Goal: Task Accomplishment & Management: Manage account settings

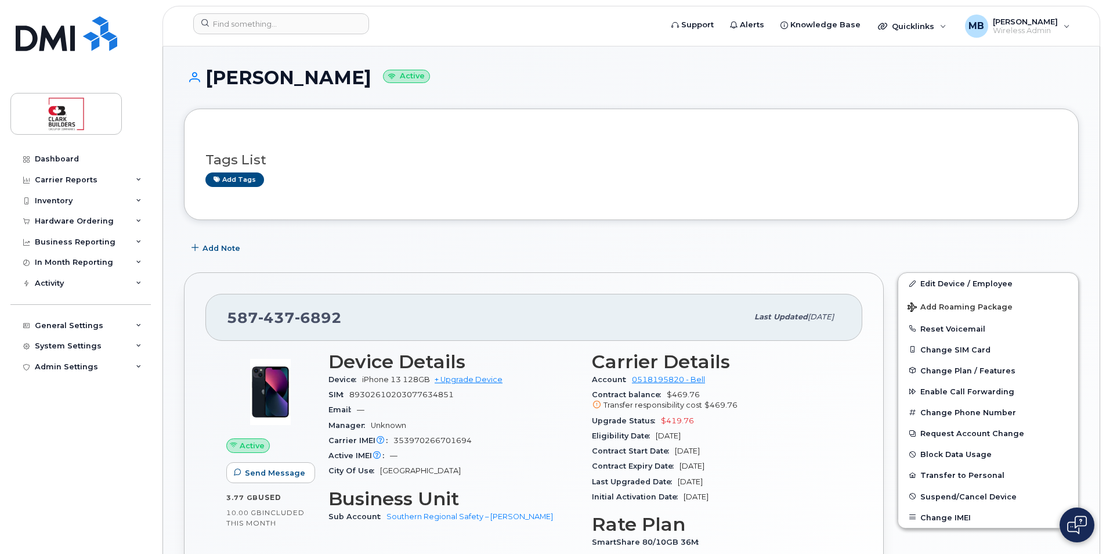
scroll to position [573, 0]
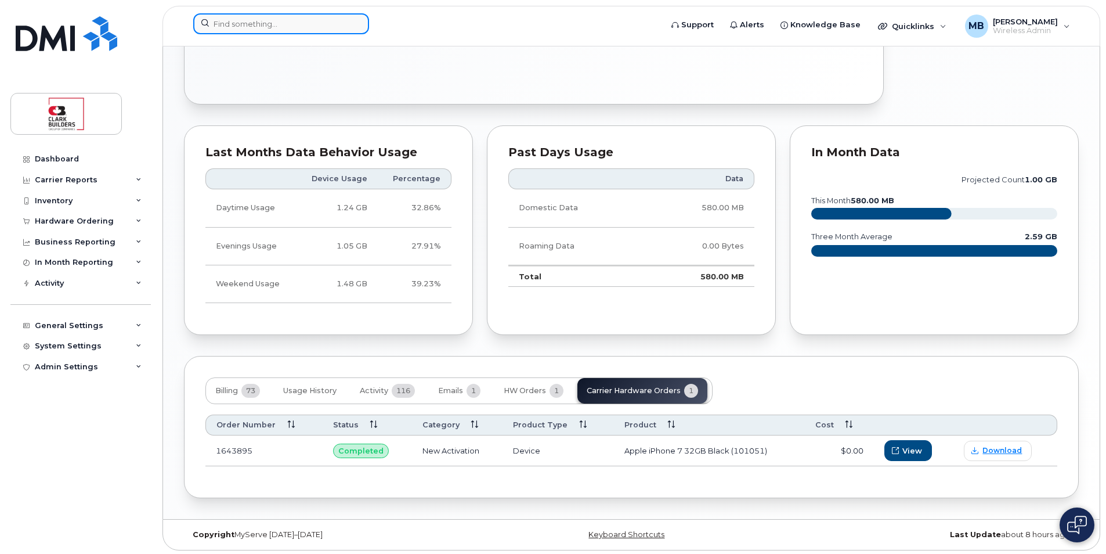
click at [296, 26] on input at bounding box center [281, 23] width 176 height 21
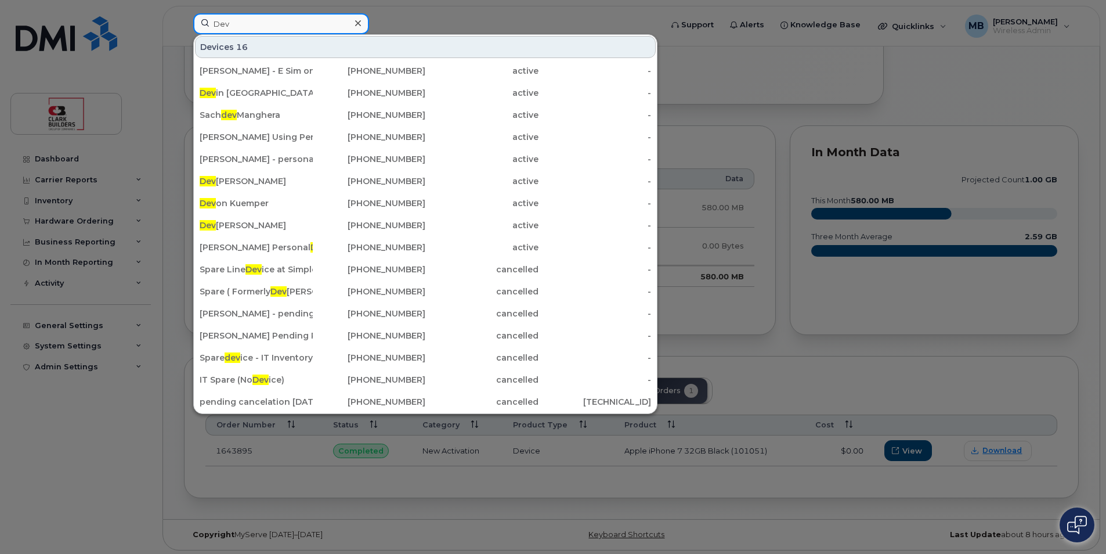
type input "Dev"
click at [412, 13] on div at bounding box center [553, 277] width 1106 height 554
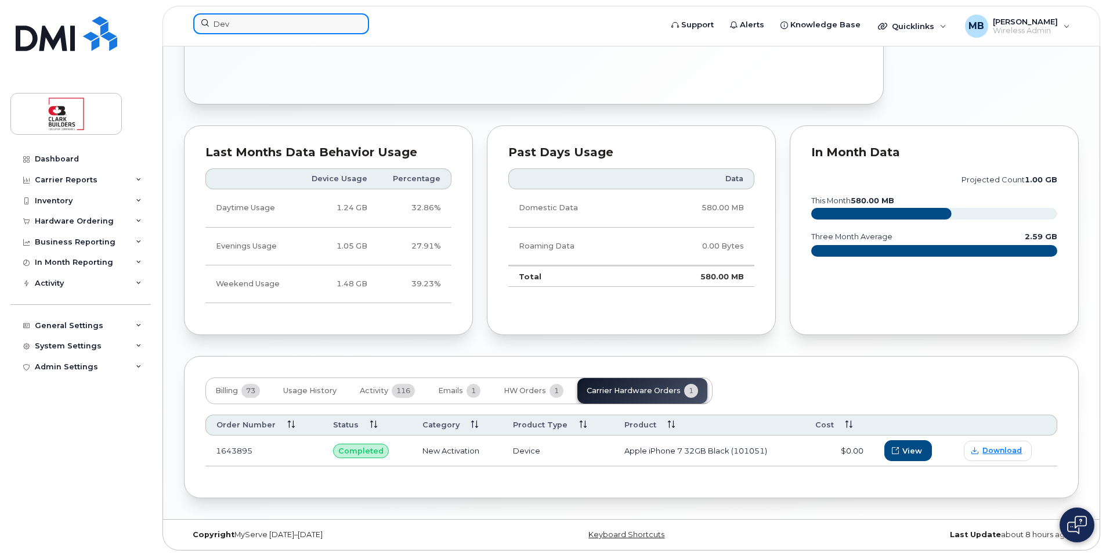
click at [255, 30] on input "Dev" at bounding box center [281, 23] width 176 height 21
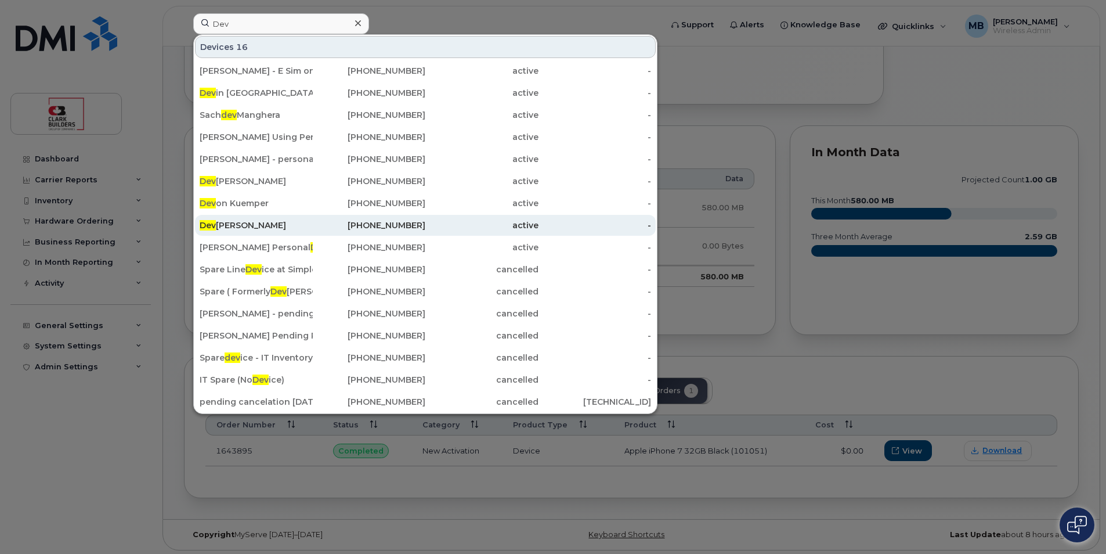
click at [235, 223] on div "Dev lyn Clarkson" at bounding box center [256, 225] width 113 height 12
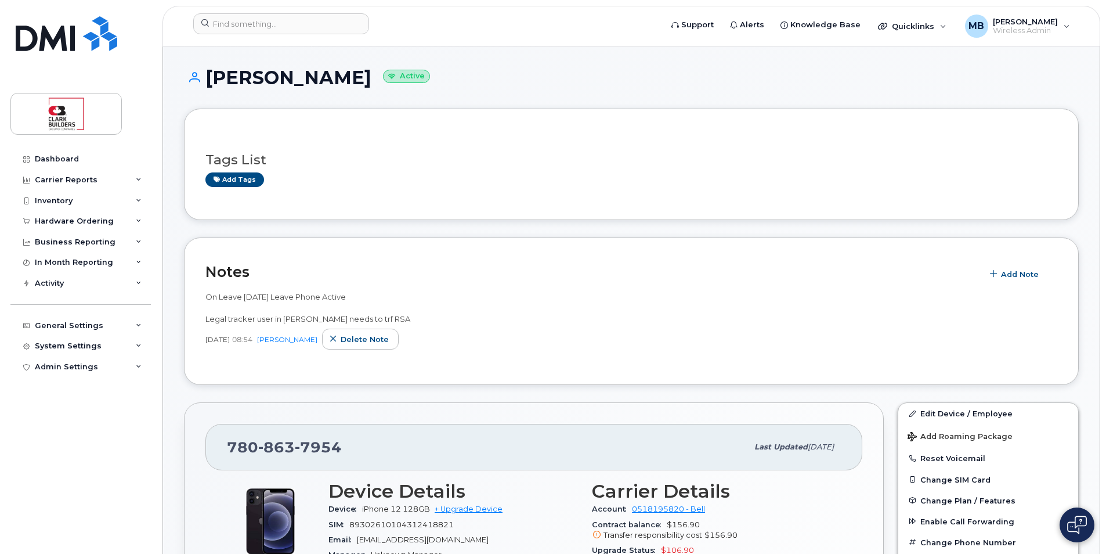
scroll to position [174, 0]
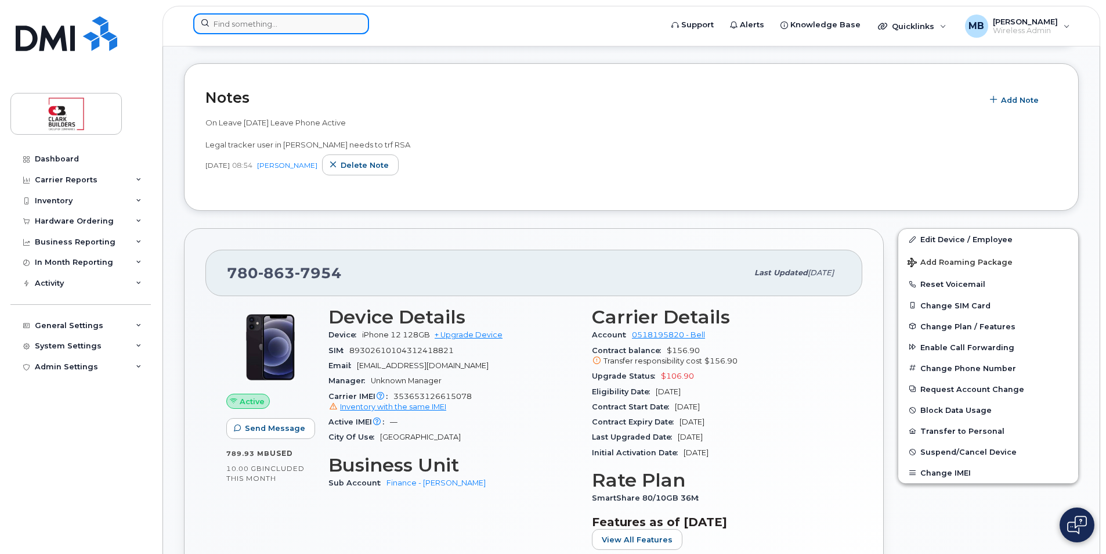
click at [250, 28] on input at bounding box center [281, 23] width 176 height 21
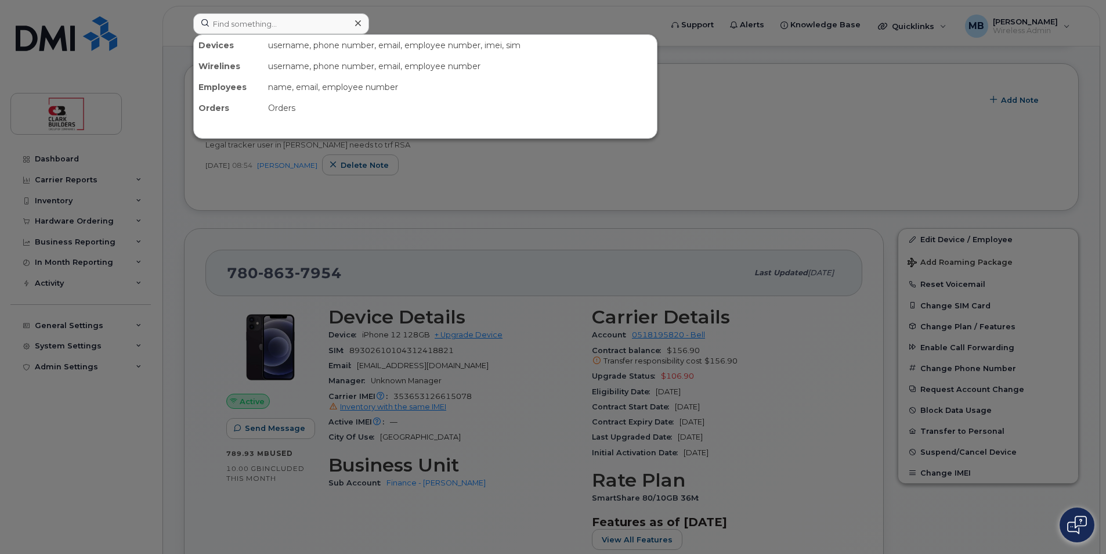
click at [644, 16] on div at bounding box center [553, 277] width 1106 height 554
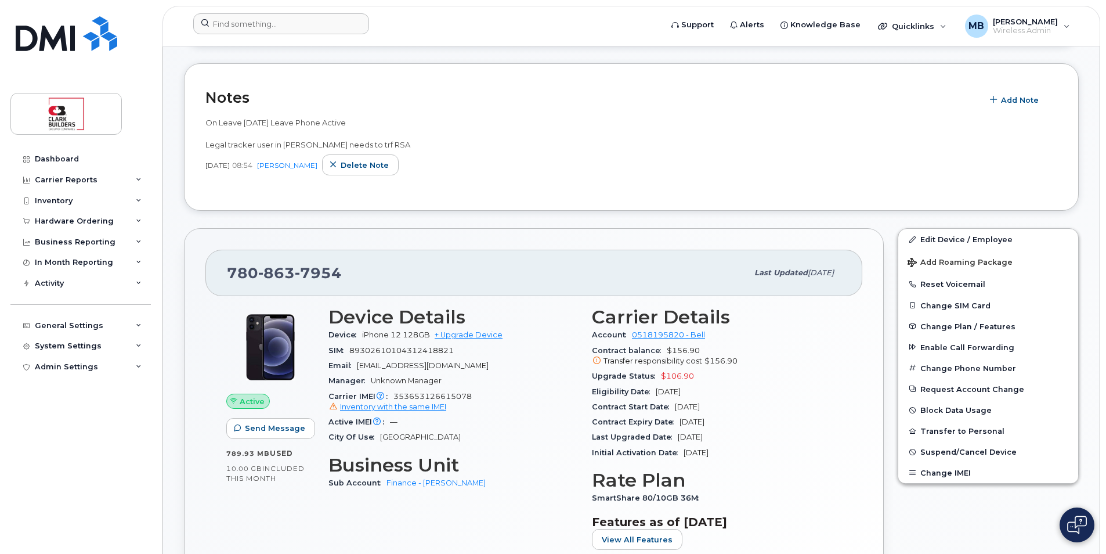
scroll to position [232, 0]
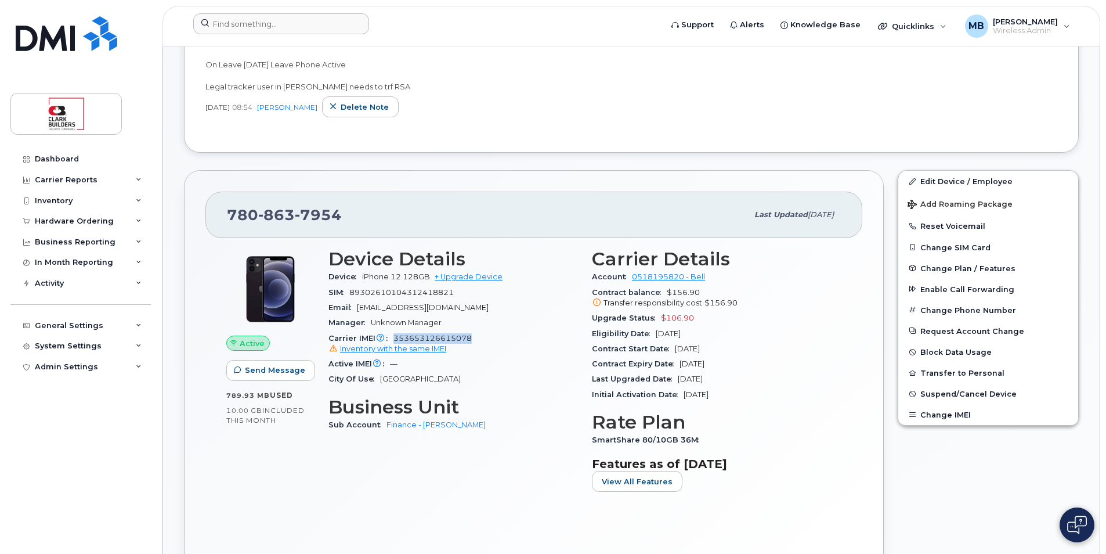
drag, startPoint x: 478, startPoint y: 337, endPoint x: 391, endPoint y: 336, distance: 87.1
click at [391, 336] on div "Carrier IMEI Carrier IMEI is reported during the last billing cycle or change o…" at bounding box center [454, 344] width 250 height 26
drag, startPoint x: 391, startPoint y: 336, endPoint x: 468, endPoint y: 338, distance: 77.8
click at [466, 339] on span "353653126615078 Inventory with the same IMEI" at bounding box center [454, 344] width 250 height 21
click at [475, 336] on div "Carrier IMEI Carrier IMEI is reported during the last billing cycle or change o…" at bounding box center [454, 344] width 250 height 26
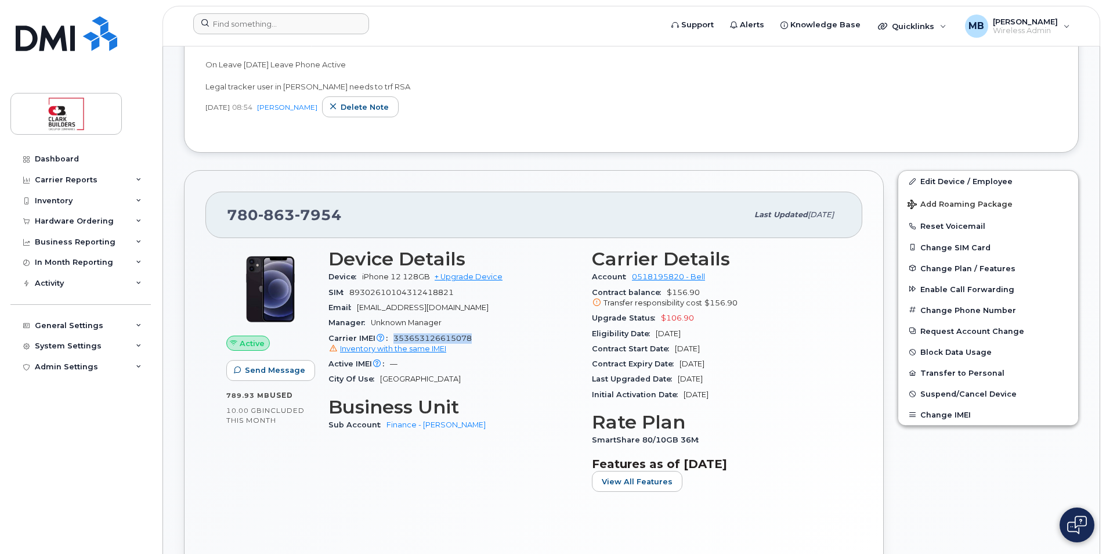
drag, startPoint x: 475, startPoint y: 336, endPoint x: 397, endPoint y: 336, distance: 78.4
click at [397, 336] on div "Carrier IMEI Carrier IMEI is reported during the last billing cycle or change o…" at bounding box center [454, 344] width 250 height 26
click at [402, 336] on span "353653126615078 Inventory with the same IMEI" at bounding box center [454, 344] width 250 height 21
click at [464, 337] on span "353653126615078 Inventory with the same IMEI" at bounding box center [454, 344] width 250 height 21
drag, startPoint x: 349, startPoint y: 214, endPoint x: 225, endPoint y: 212, distance: 124.2
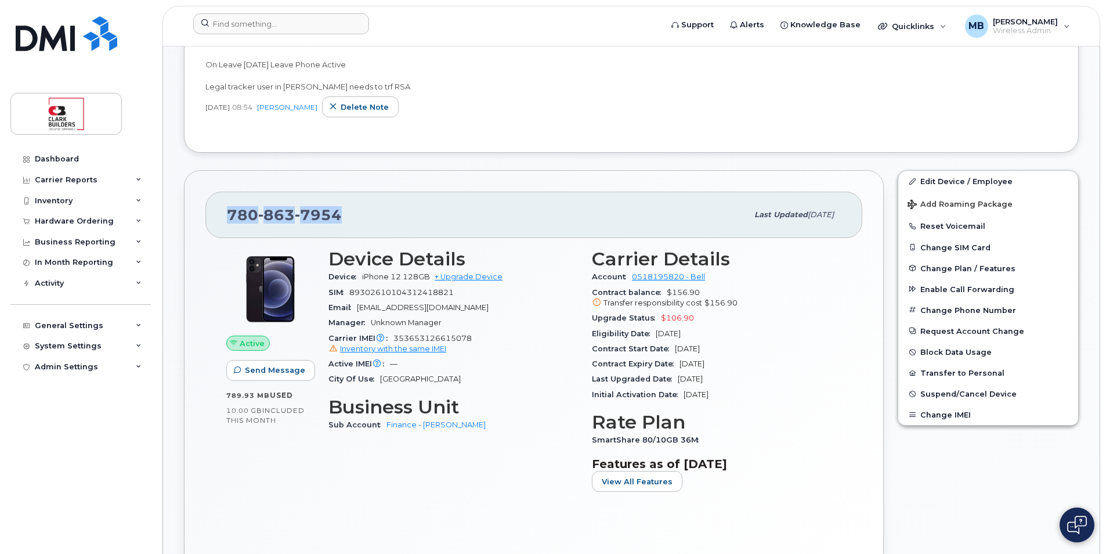
click at [225, 212] on div "780 863 7954 Last updated Jul 29, 2025" at bounding box center [533, 215] width 657 height 46
click at [420, 189] on div "780 863 7954 Last updated Jul 29, 2025 Active Send Message 789.93 MB  used 10.0…" at bounding box center [534, 372] width 700 height 405
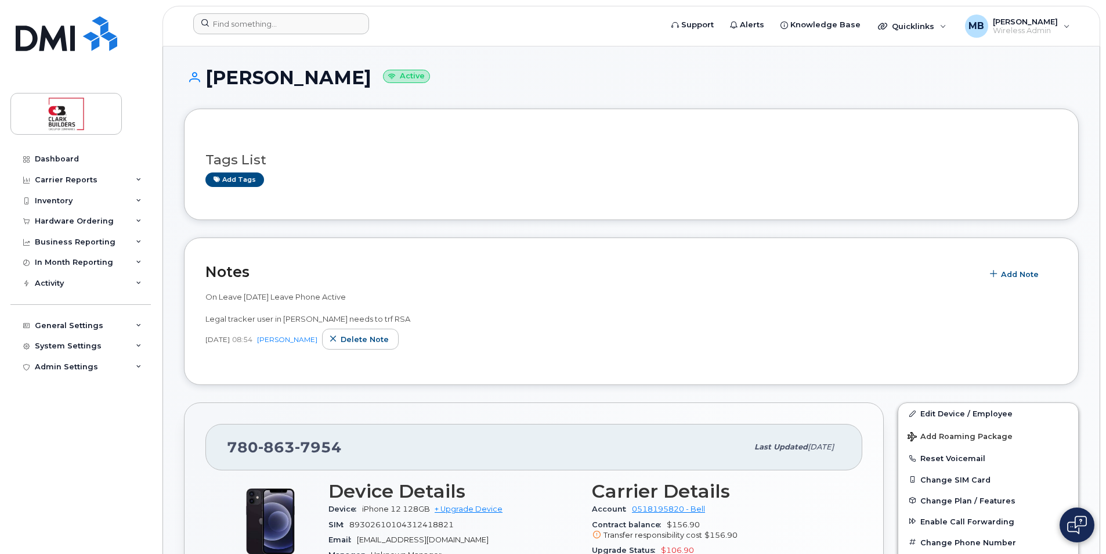
click at [211, 73] on h1 "Devlyn Clarkson Active" at bounding box center [631, 77] width 895 height 20
drag, startPoint x: 203, startPoint y: 73, endPoint x: 362, endPoint y: 78, distance: 158.6
click at [362, 78] on h1 "Devlyn Clarkson Active" at bounding box center [631, 77] width 895 height 20
click at [199, 85] on h1 "Devlyn Clarkson Active" at bounding box center [631, 77] width 895 height 20
drag, startPoint x: 208, startPoint y: 75, endPoint x: 275, endPoint y: 75, distance: 66.2
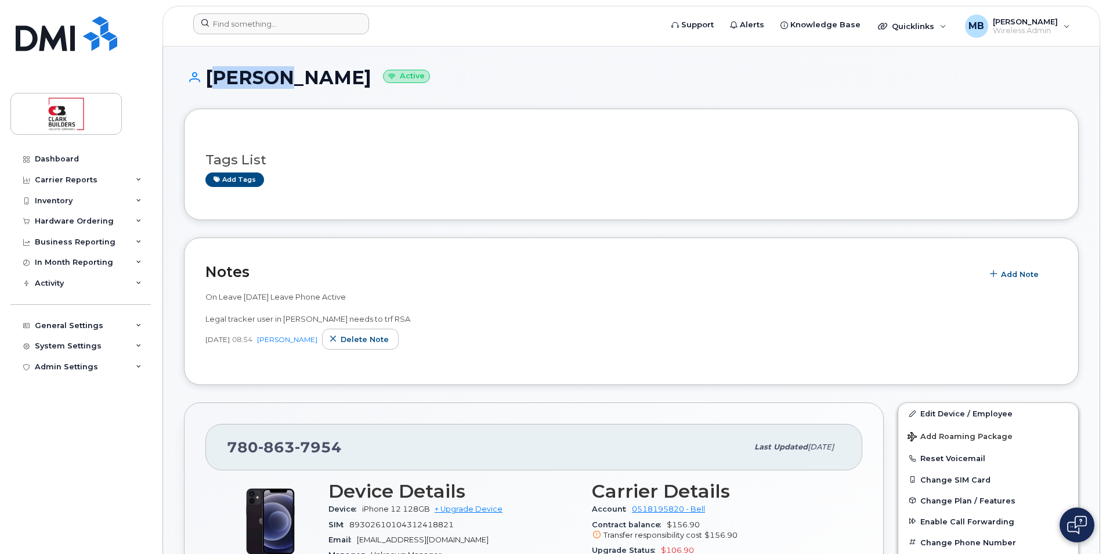
click at [275, 75] on h1 "Devlyn Clarkson Active" at bounding box center [631, 77] width 895 height 20
copy h1 "Devlyn"
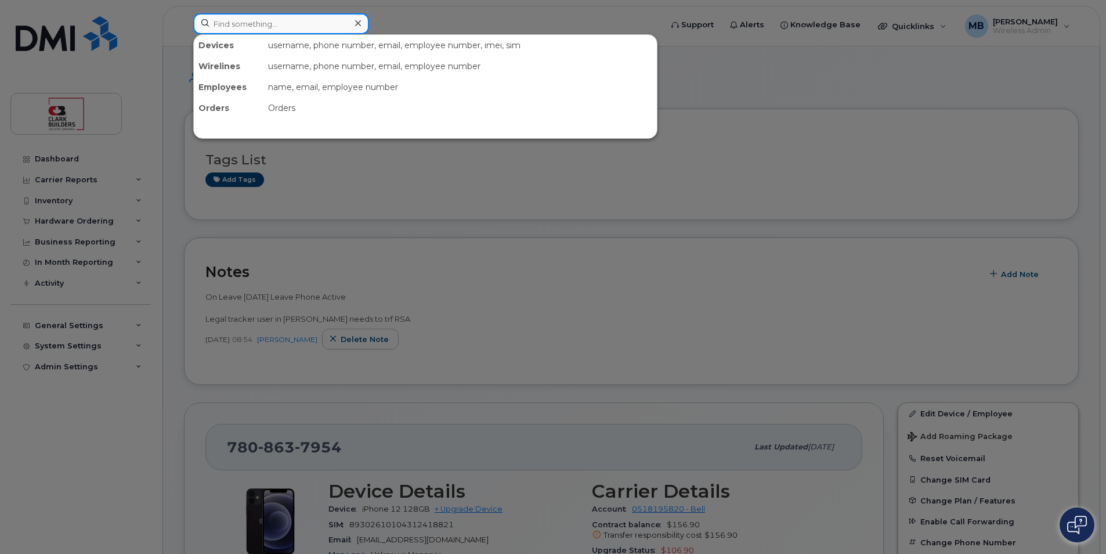
click at [254, 22] on input at bounding box center [281, 23] width 176 height 21
type input "B"
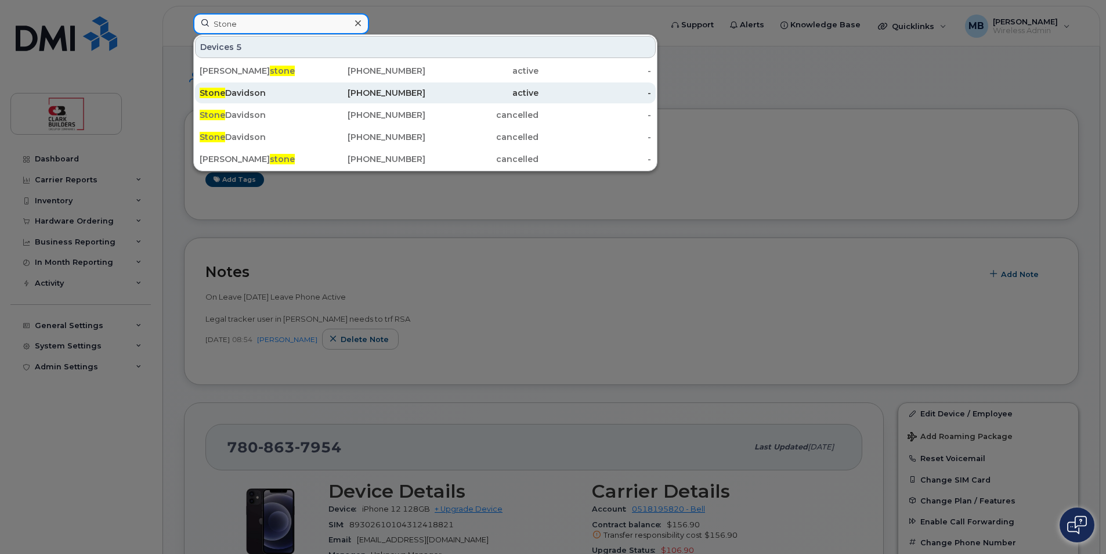
type input "Stone"
click at [275, 88] on div "Stone Davidson" at bounding box center [256, 93] width 113 height 12
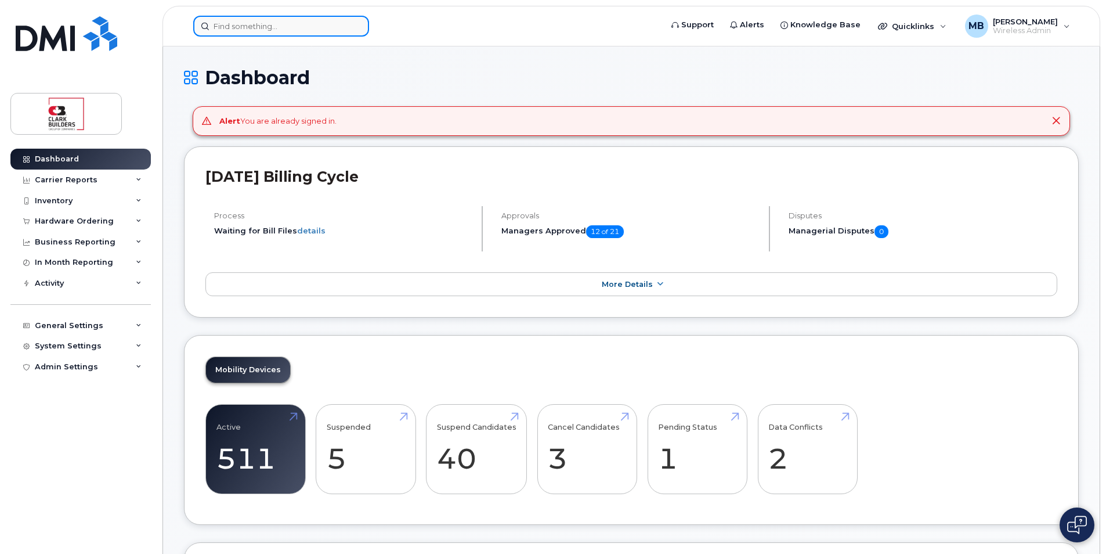
click at [247, 19] on input at bounding box center [281, 26] width 176 height 21
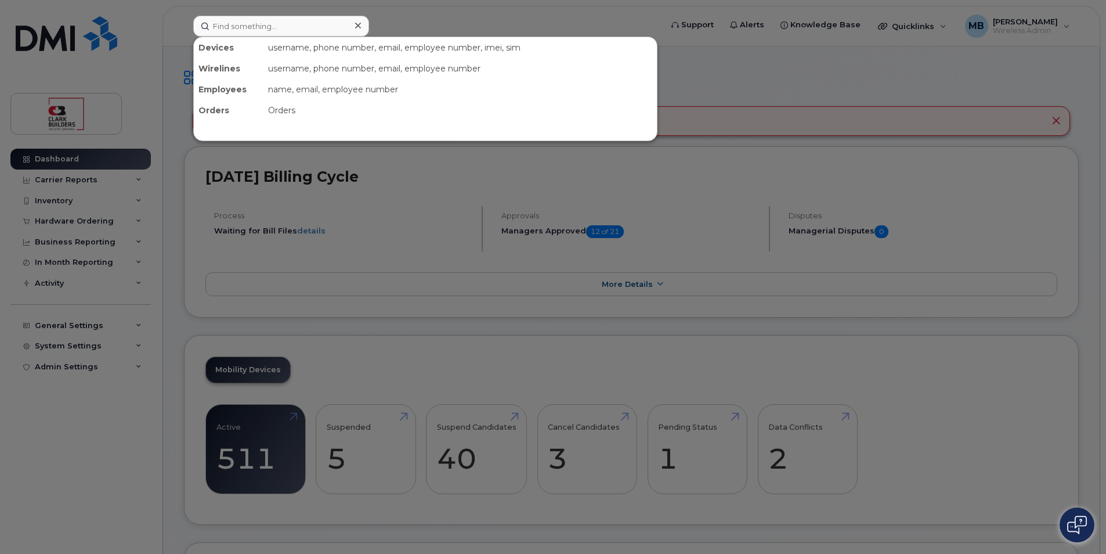
click at [443, 12] on div at bounding box center [553, 277] width 1106 height 554
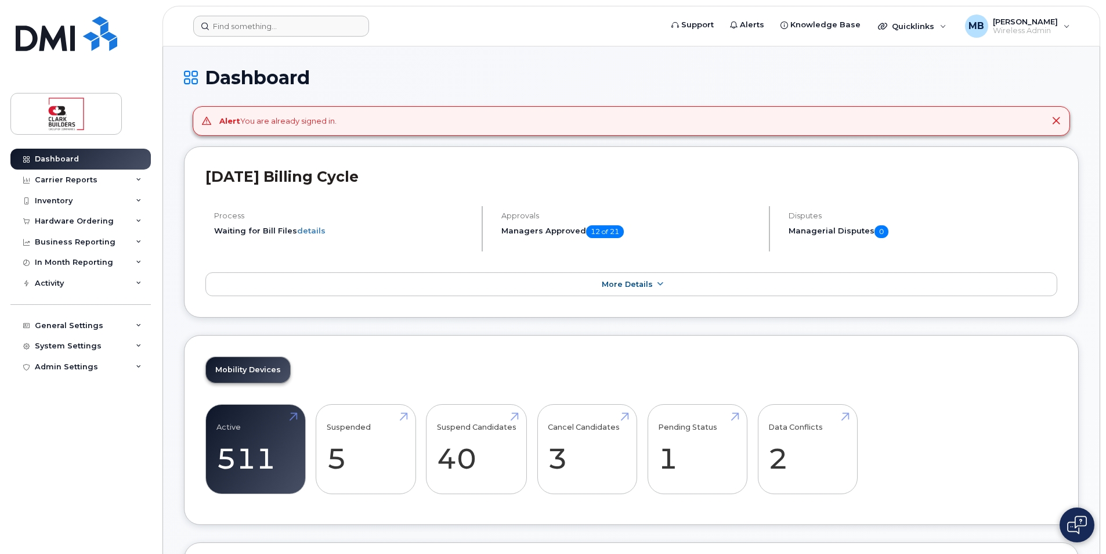
click at [463, 75] on h1 "Dashboard" at bounding box center [631, 77] width 895 height 20
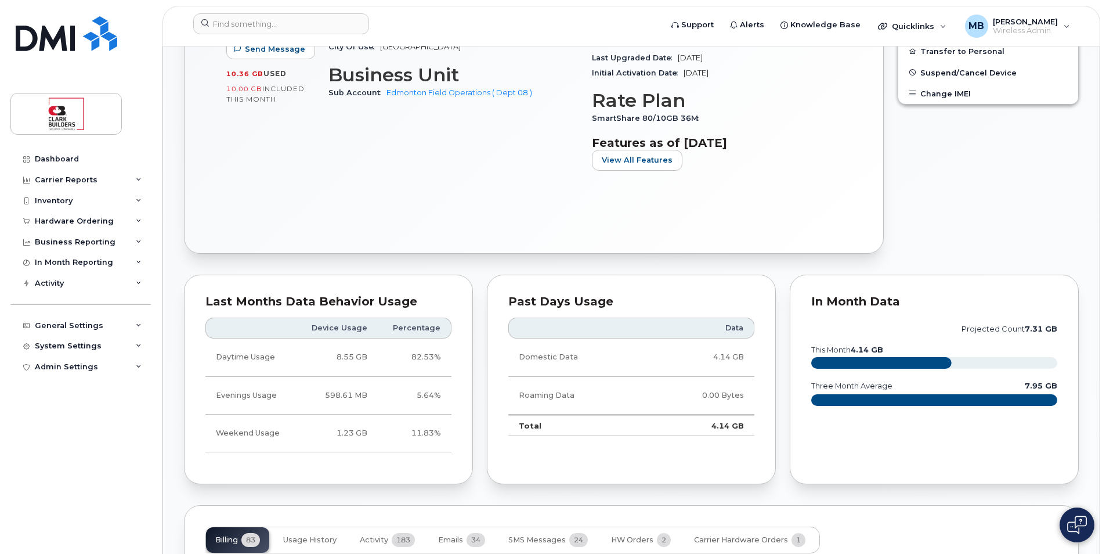
scroll to position [813, 0]
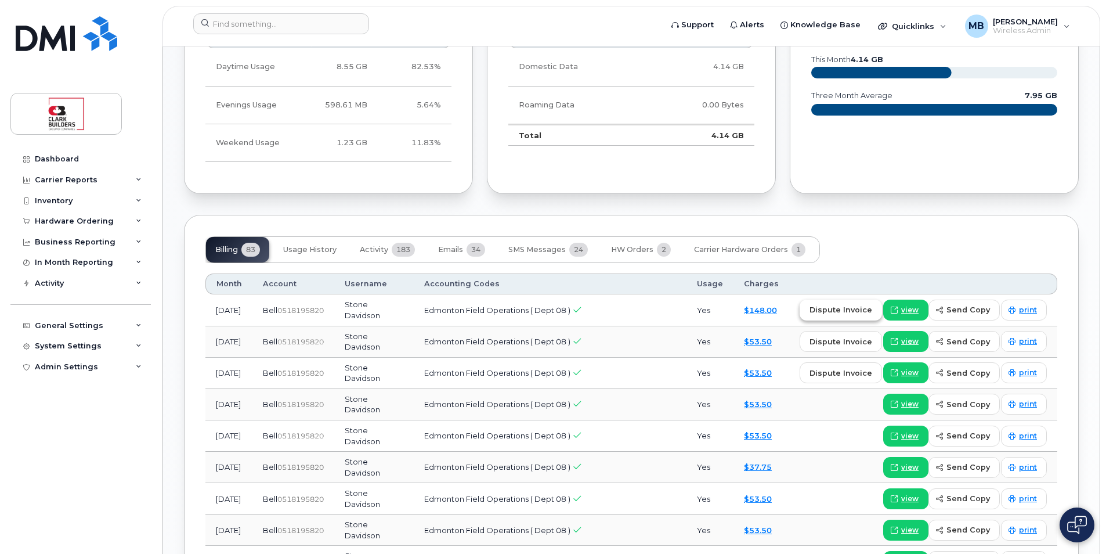
click at [843, 312] on span "dispute invoice" at bounding box center [841, 309] width 63 height 11
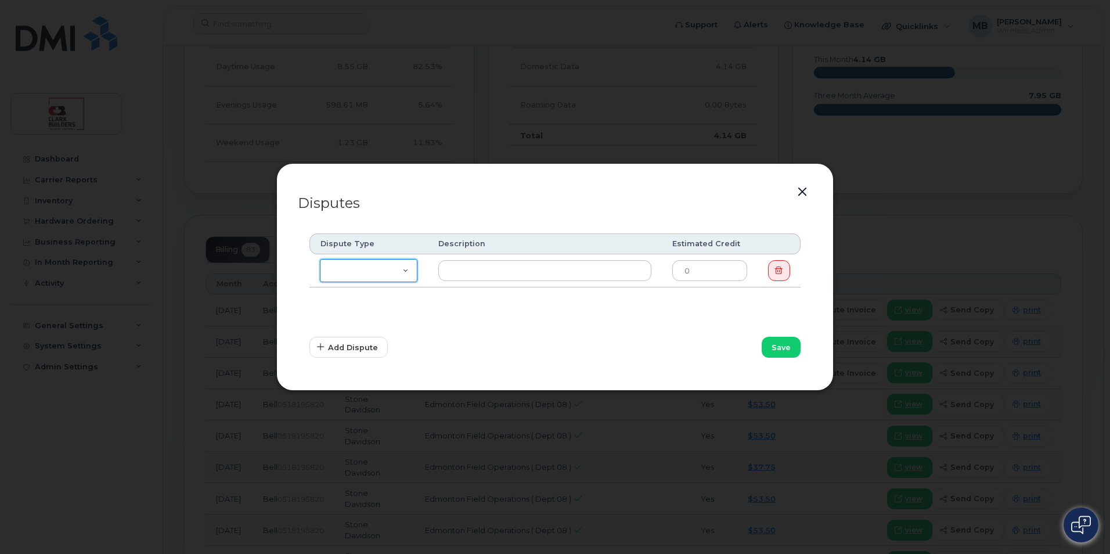
click at [405, 269] on select "Missing Discount Roaming Credit Data Credit Missing Feature Other" at bounding box center [369, 270] width 98 height 23
select select "other"
click at [320, 259] on select "Missing Discount Roaming Credit Data Credit Missing Feature Other" at bounding box center [369, 270] width 98 height 23
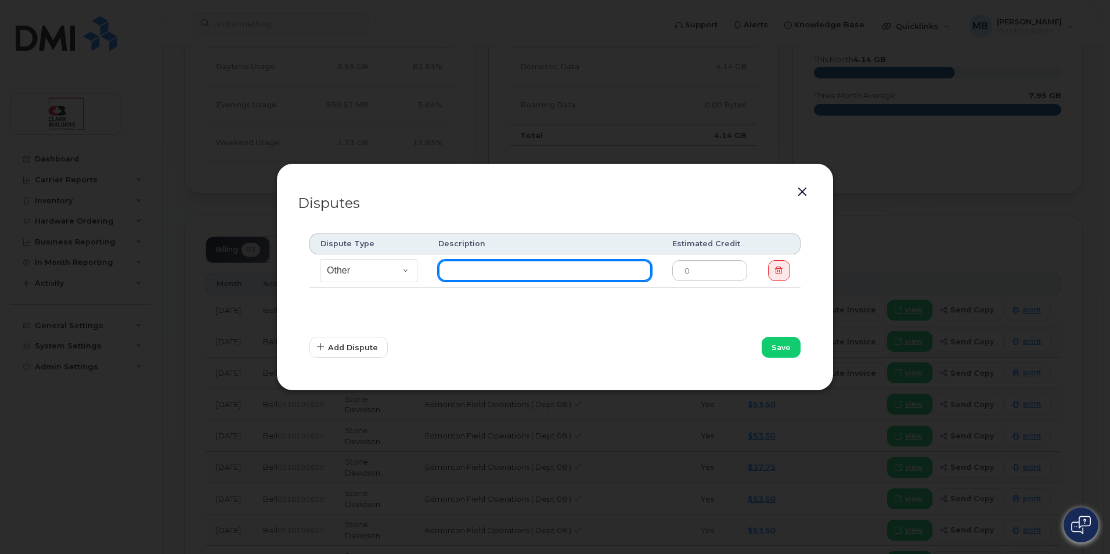
click at [510, 269] on input "text" at bounding box center [544, 270] width 213 height 21
click at [484, 275] on input "text" at bounding box center [544, 270] width 213 height 21
click at [563, 269] on input "User not cross into the" at bounding box center [544, 270] width 213 height 21
click at [559, 270] on input "User not cross into the" at bounding box center [544, 270] width 213 height 21
type input "User not cross into the Borader"
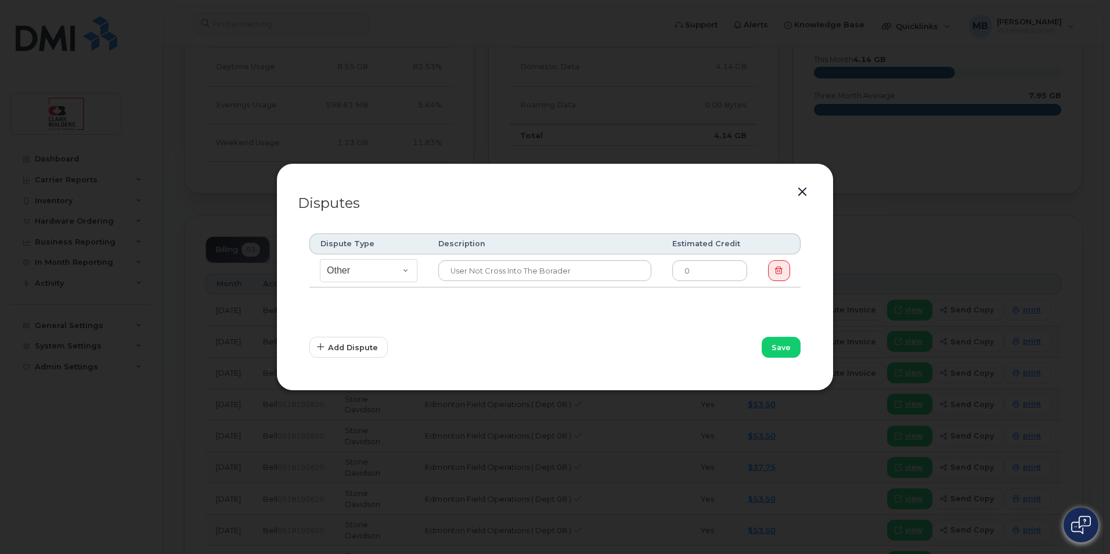
click at [807, 193] on button "button" at bounding box center [802, 192] width 17 height 16
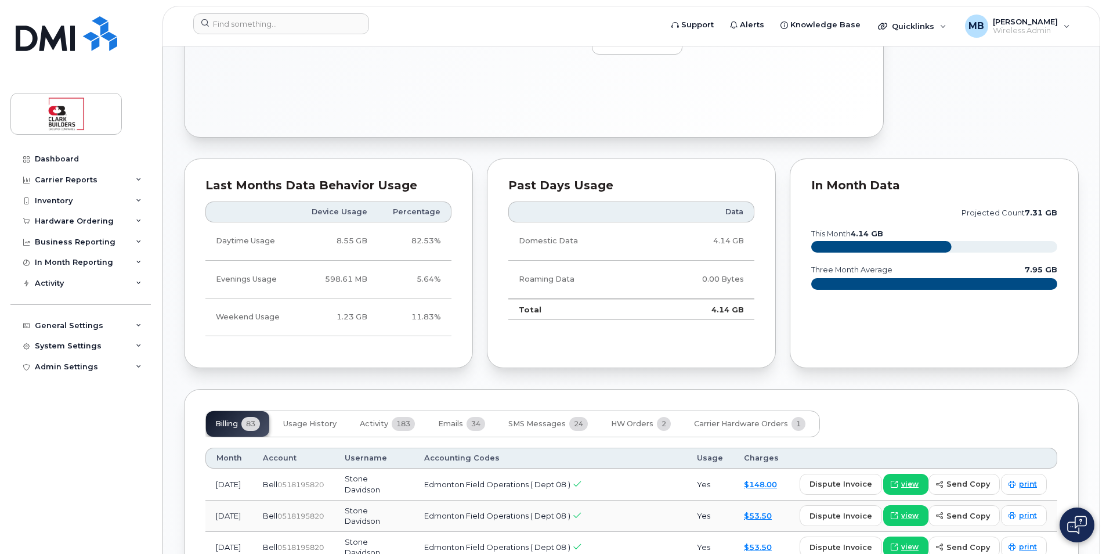
scroll to position [929, 0]
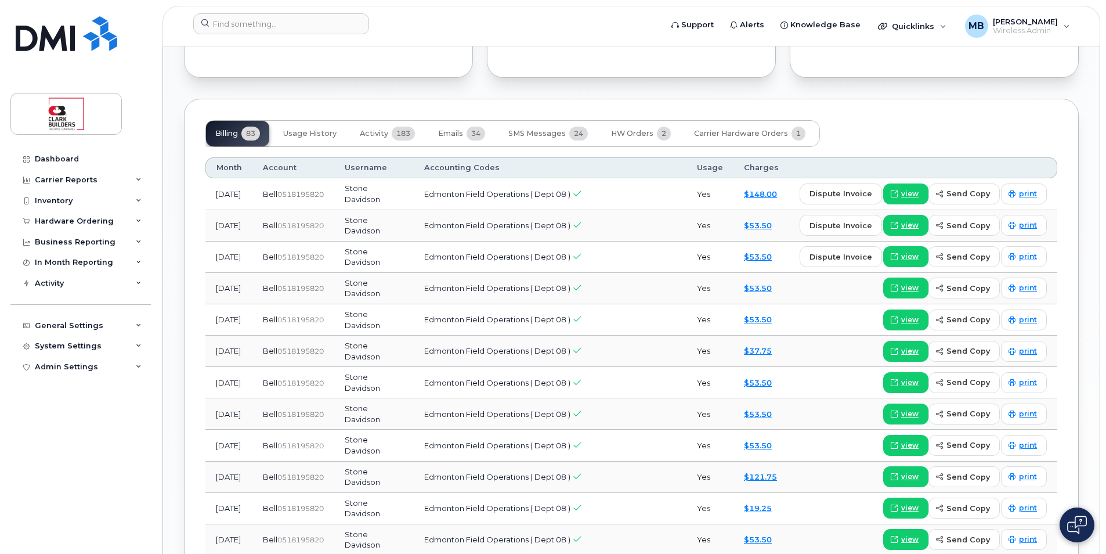
click at [474, 6] on header "Support Alerts Knowledge Base Quicklinks Suspend / Cancel Device Change SIM Car…" at bounding box center [632, 26] width 938 height 41
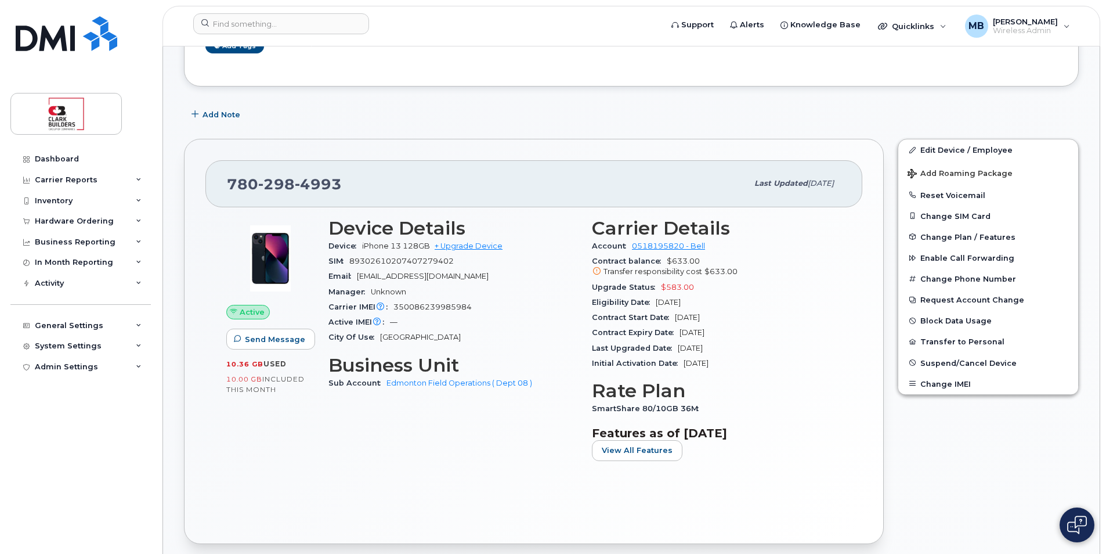
scroll to position [0, 0]
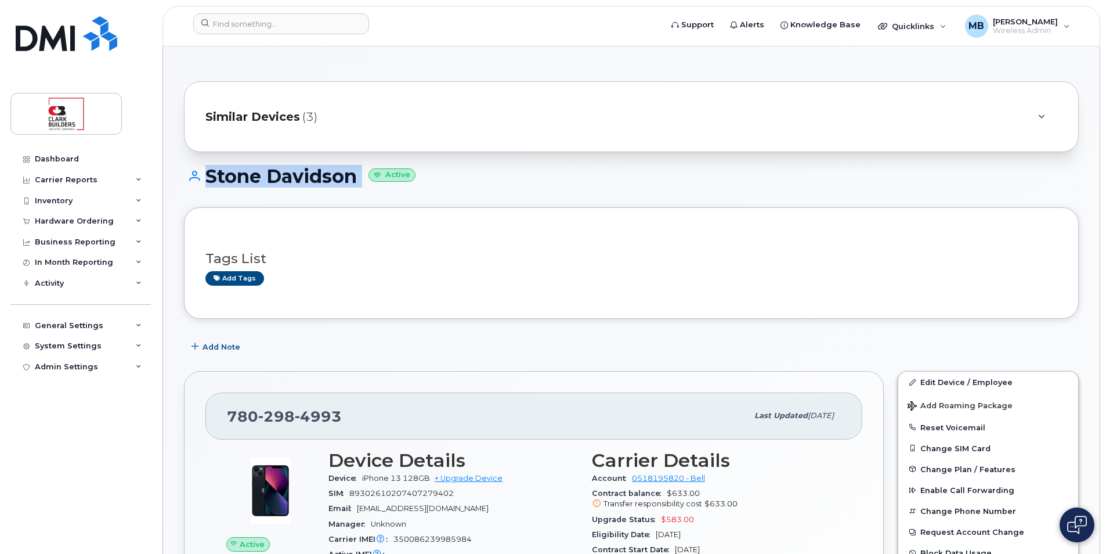
drag, startPoint x: 450, startPoint y: 67, endPoint x: 606, endPoint y: 182, distance: 193.4
drag, startPoint x: 606, startPoint y: 182, endPoint x: 610, endPoint y: 192, distance: 10.5
click at [610, 192] on div "Stone Davidson Active" at bounding box center [631, 186] width 895 height 41
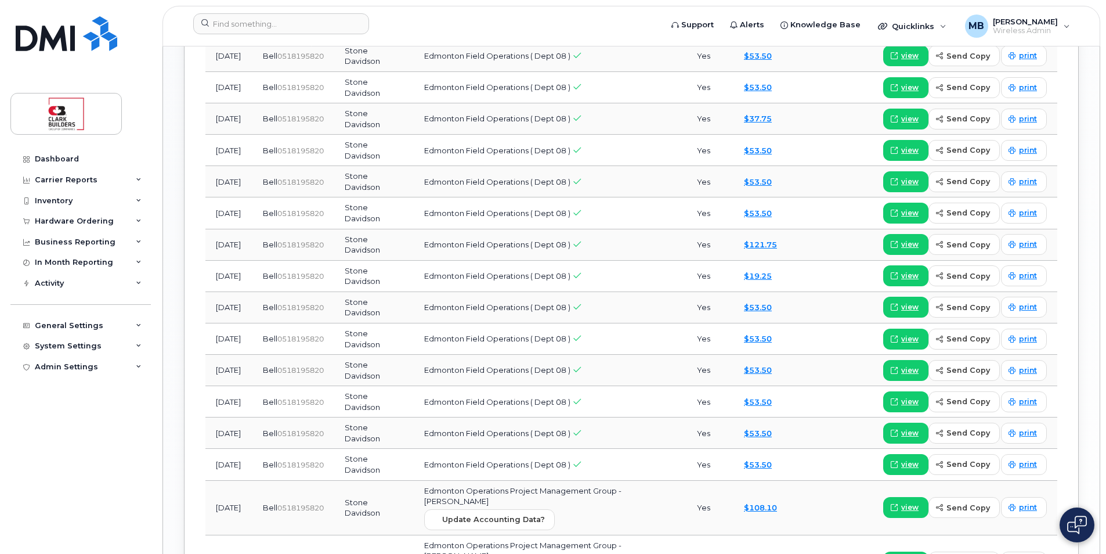
scroll to position [813, 0]
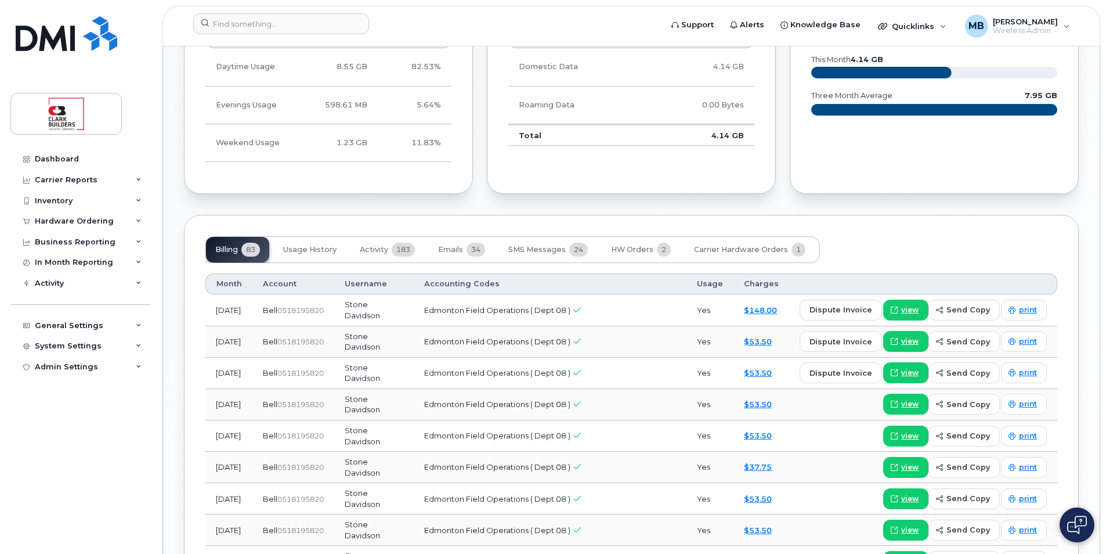
click at [861, 312] on span "dispute invoice" at bounding box center [841, 309] width 63 height 11
select select
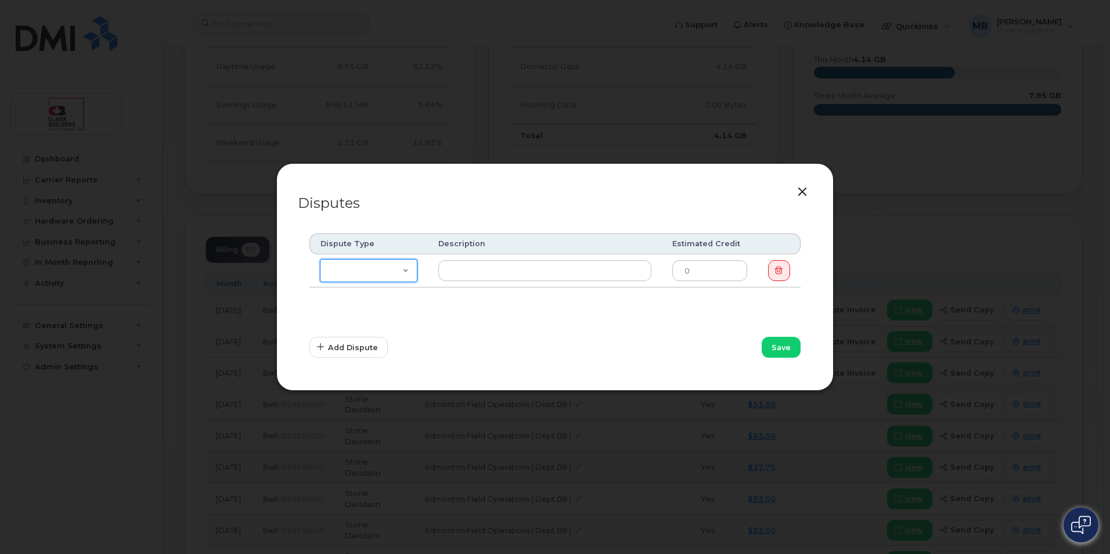
click at [405, 273] on select "Missing Discount Roaming Credit Data Credit Missing Feature Other" at bounding box center [369, 270] width 98 height 23
click at [538, 196] on p "Disputes" at bounding box center [555, 203] width 514 height 14
click at [796, 190] on button "button" at bounding box center [802, 192] width 17 height 16
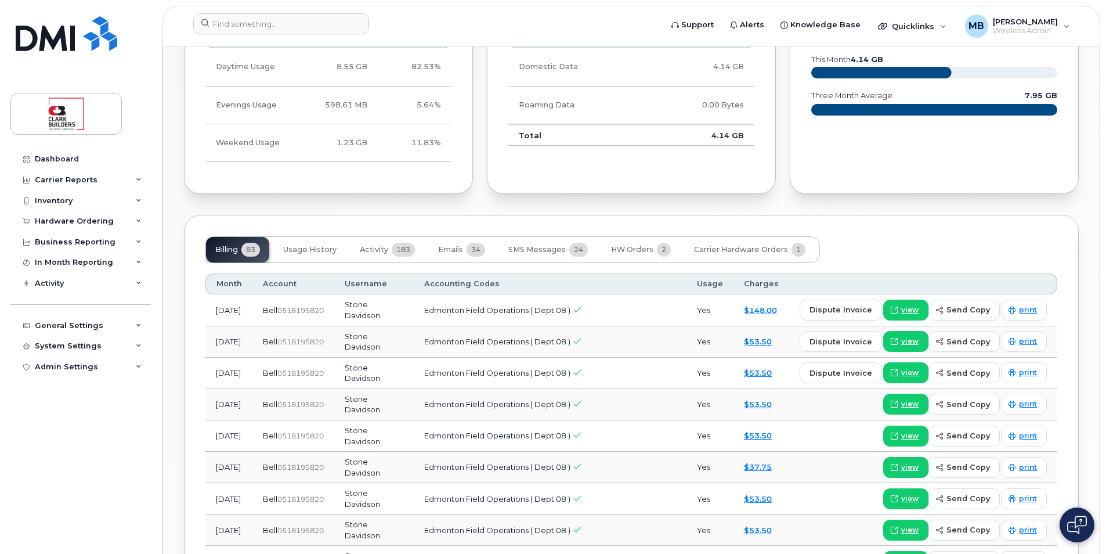
scroll to position [639, 0]
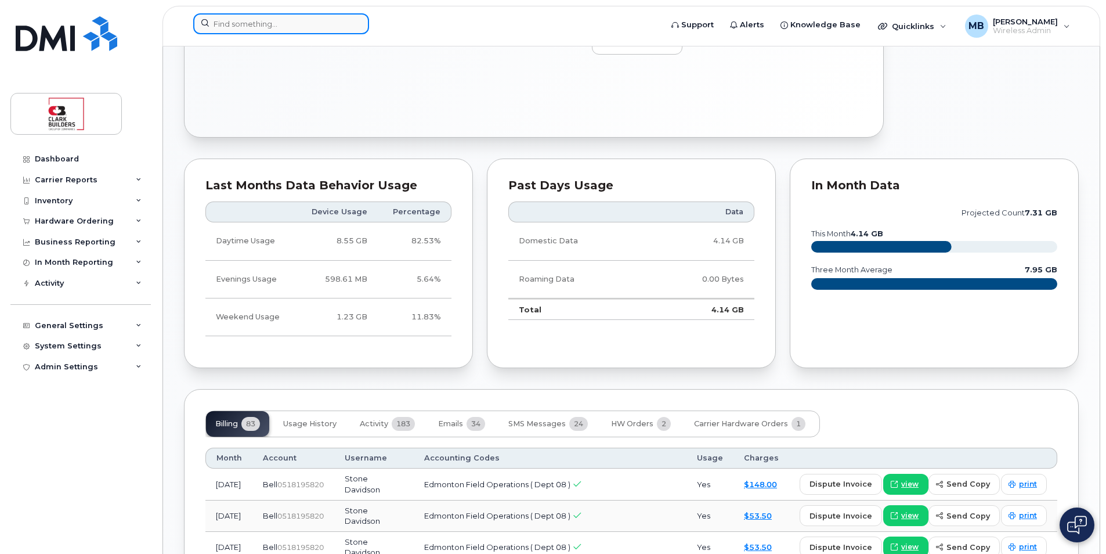
click at [239, 24] on input at bounding box center [281, 23] width 176 height 21
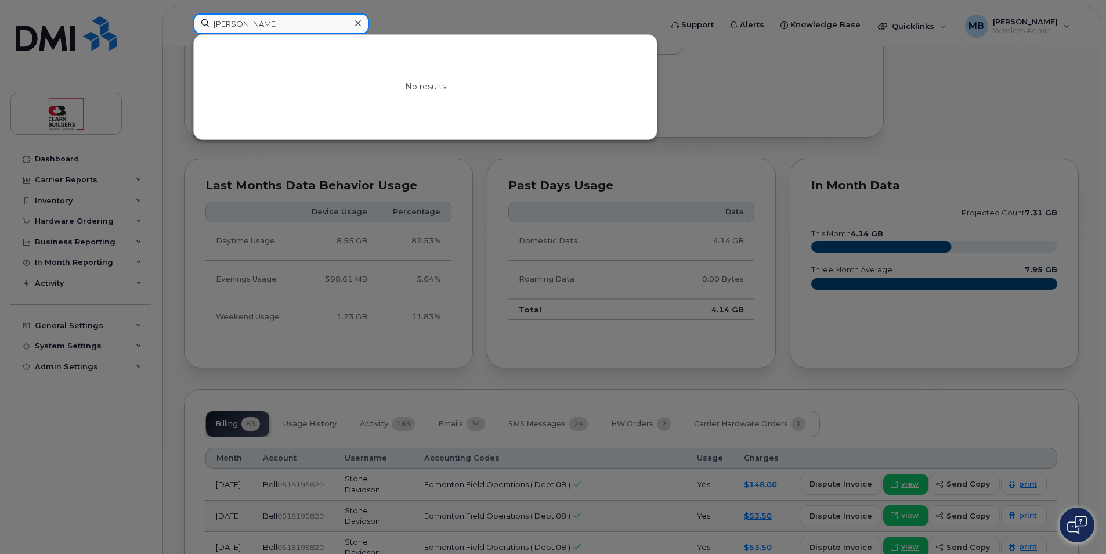
click at [293, 26] on input "matthew bu" at bounding box center [281, 23] width 176 height 21
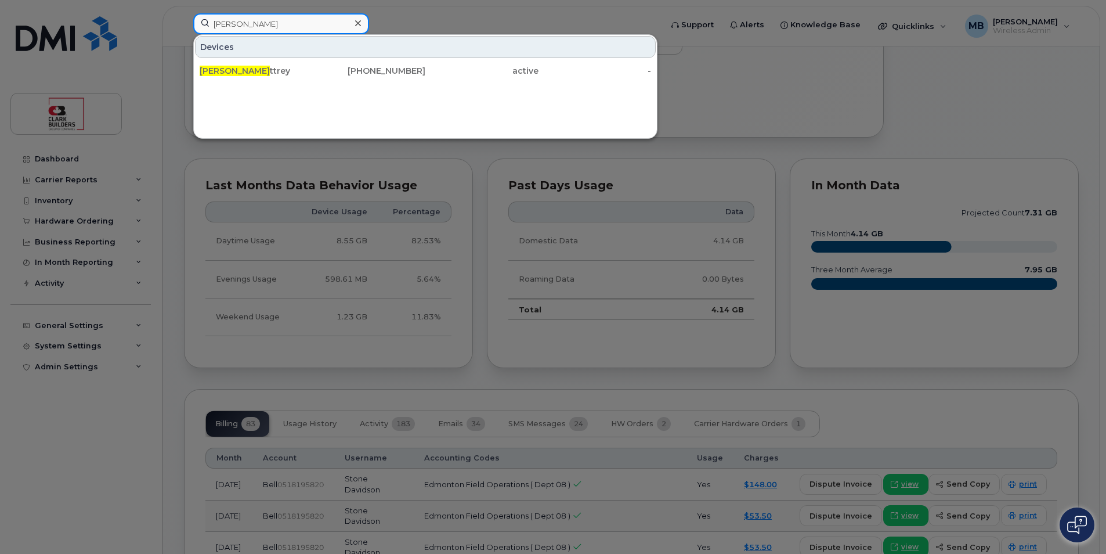
type input "matthew bu"
click at [515, 27] on div at bounding box center [553, 277] width 1106 height 554
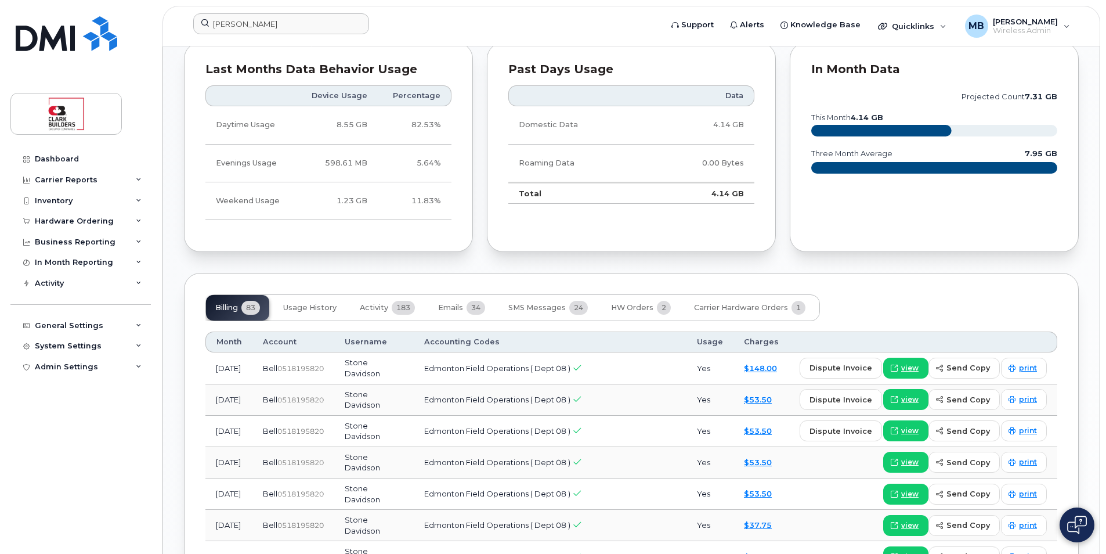
scroll to position [871, 0]
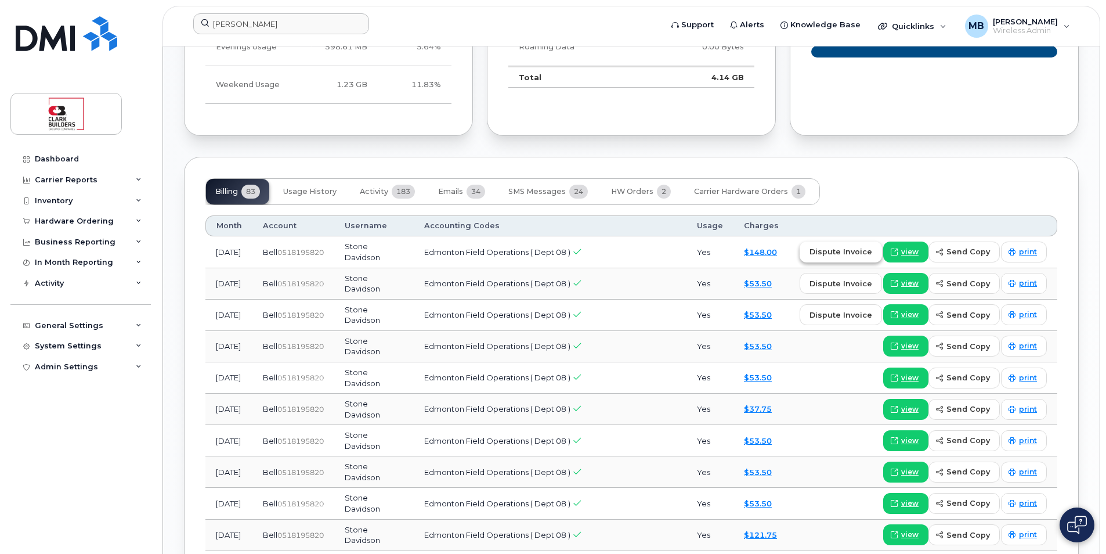
click at [854, 257] on span "dispute invoice" at bounding box center [841, 251] width 63 height 11
select select
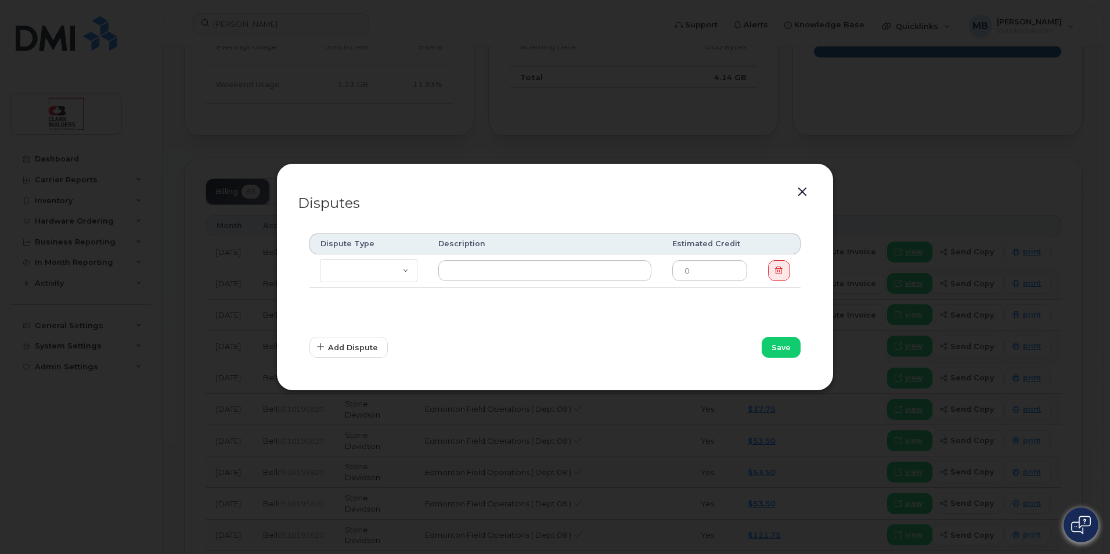
click at [798, 194] on button "button" at bounding box center [802, 192] width 17 height 16
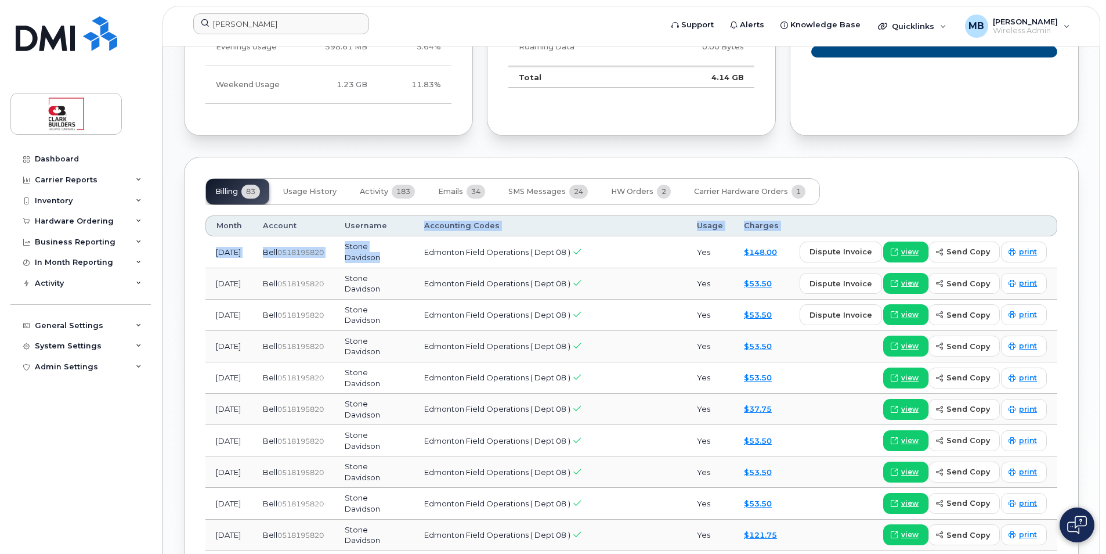
drag, startPoint x: 404, startPoint y: 233, endPoint x: 439, endPoint y: 248, distance: 38.5
drag, startPoint x: 439, startPoint y: 248, endPoint x: 457, endPoint y: 261, distance: 21.3
click at [457, 261] on td "Edmonton Field Operations ( Dept 08 )" at bounding box center [550, 251] width 273 height 31
drag, startPoint x: 367, startPoint y: 254, endPoint x: 435, endPoint y: 258, distance: 68.0
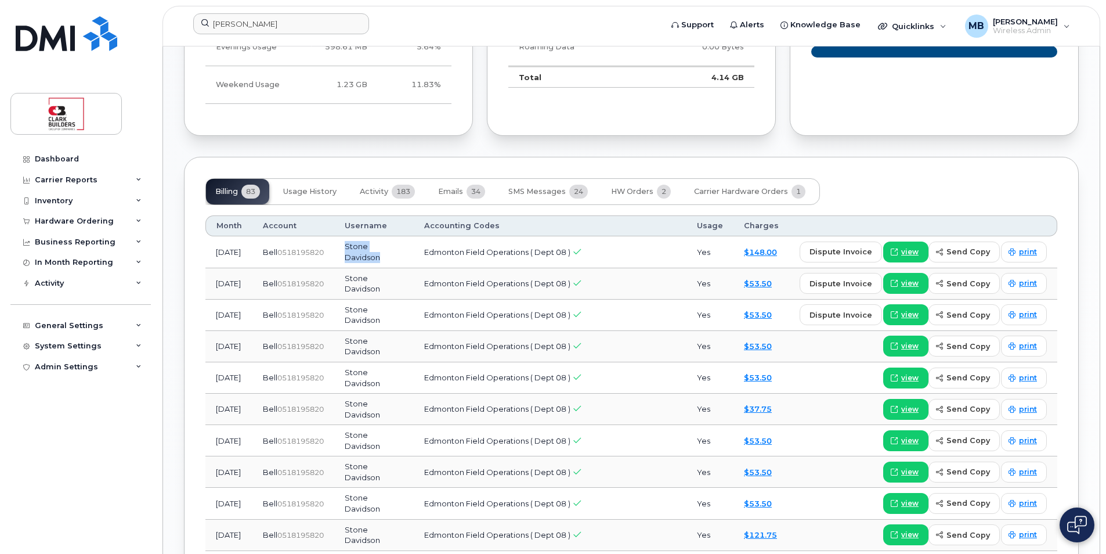
click at [414, 258] on td "Stone Davidson" at bounding box center [374, 251] width 80 height 31
drag, startPoint x: 435, startPoint y: 258, endPoint x: 535, endPoint y: 249, distance: 100.2
click at [531, 248] on span "Edmonton Field Operations ( Dept 08 )" at bounding box center [497, 251] width 146 height 9
drag, startPoint x: 535, startPoint y: 249, endPoint x: 531, endPoint y: 259, distance: 10.5
click at [531, 259] on td "Edmonton Field Operations ( Dept 08 )" at bounding box center [550, 251] width 273 height 31
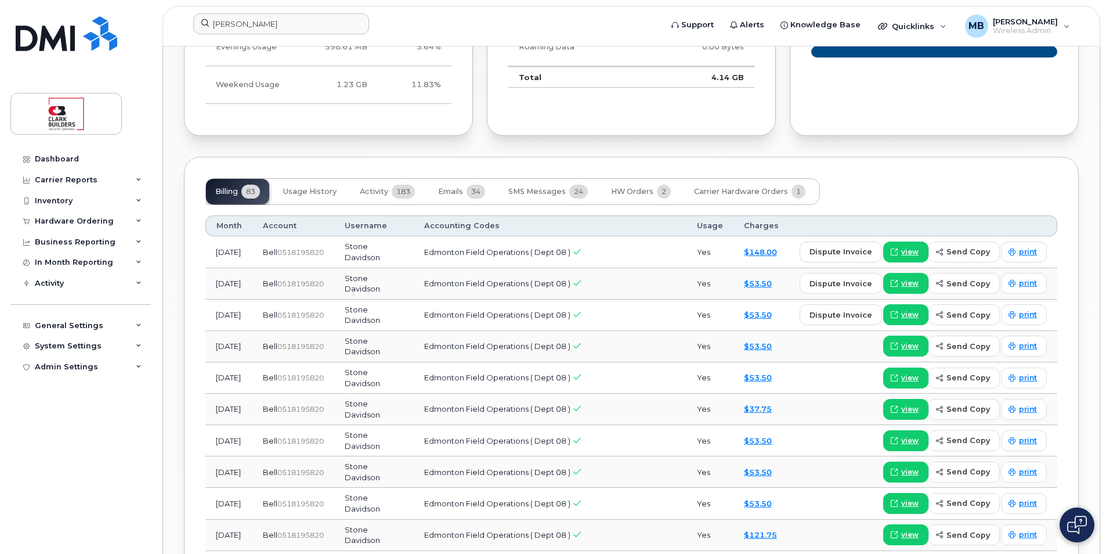
drag, startPoint x: 531, startPoint y: 259, endPoint x: 544, endPoint y: 265, distance: 14.3
click at [544, 265] on td "Edmonton Field Operations ( Dept 08 )" at bounding box center [550, 251] width 273 height 31
drag, startPoint x: 444, startPoint y: 246, endPoint x: 559, endPoint y: 255, distance: 115.3
click at [559, 255] on td "Edmonton Field Operations ( Dept 08 )" at bounding box center [550, 251] width 273 height 31
drag, startPoint x: 559, startPoint y: 255, endPoint x: 595, endPoint y: 279, distance: 42.8
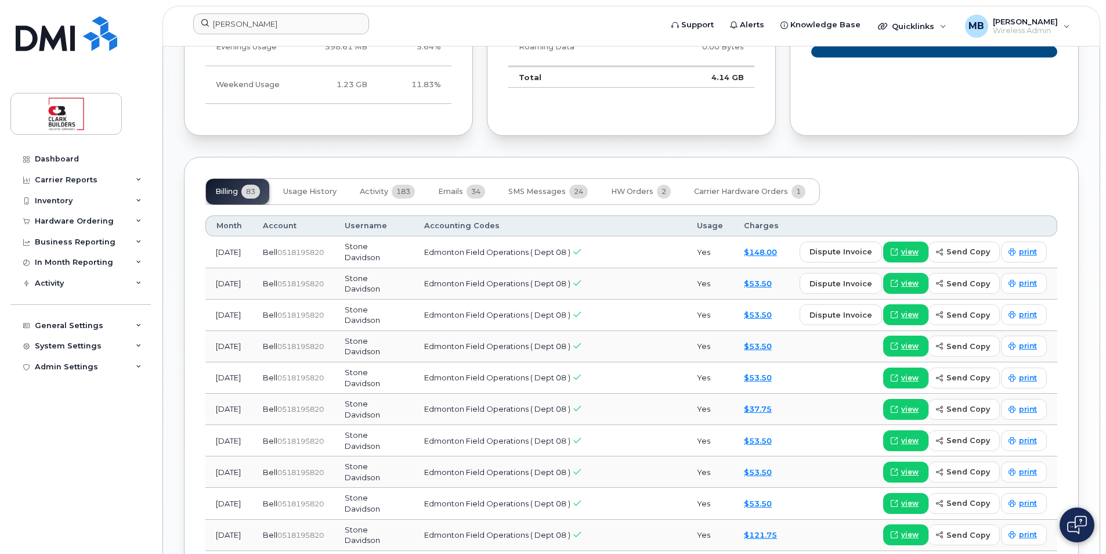
click at [594, 278] on td "Edmonton Field Operations ( Dept 08 )" at bounding box center [550, 283] width 273 height 31
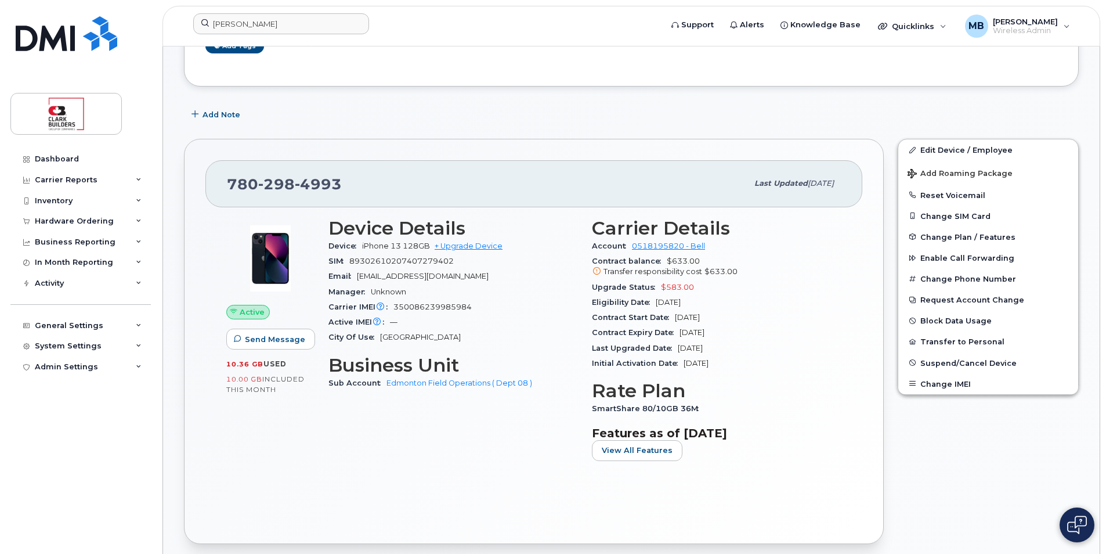
scroll to position [174, 0]
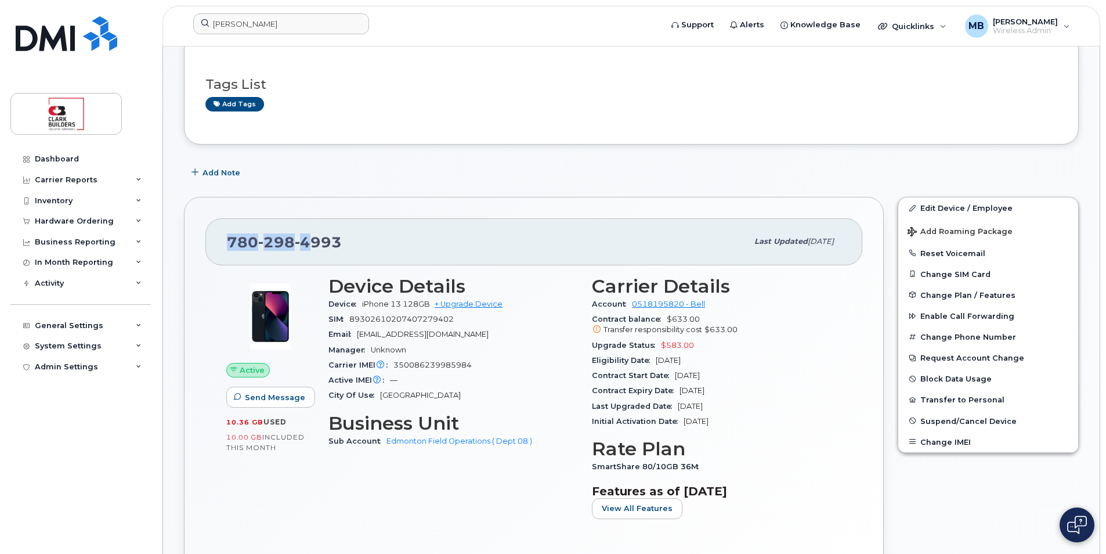
drag, startPoint x: 222, startPoint y: 238, endPoint x: 318, endPoint y: 242, distance: 96.4
click at [318, 242] on div "780 298 4993 Last updated Aug 06, 2025" at bounding box center [533, 241] width 657 height 46
drag, startPoint x: 318, startPoint y: 242, endPoint x: 342, endPoint y: 250, distance: 25.7
click at [342, 250] on div "780 298 4993" at bounding box center [487, 241] width 521 height 24
click at [374, 244] on div "780 298 4993" at bounding box center [487, 241] width 521 height 24
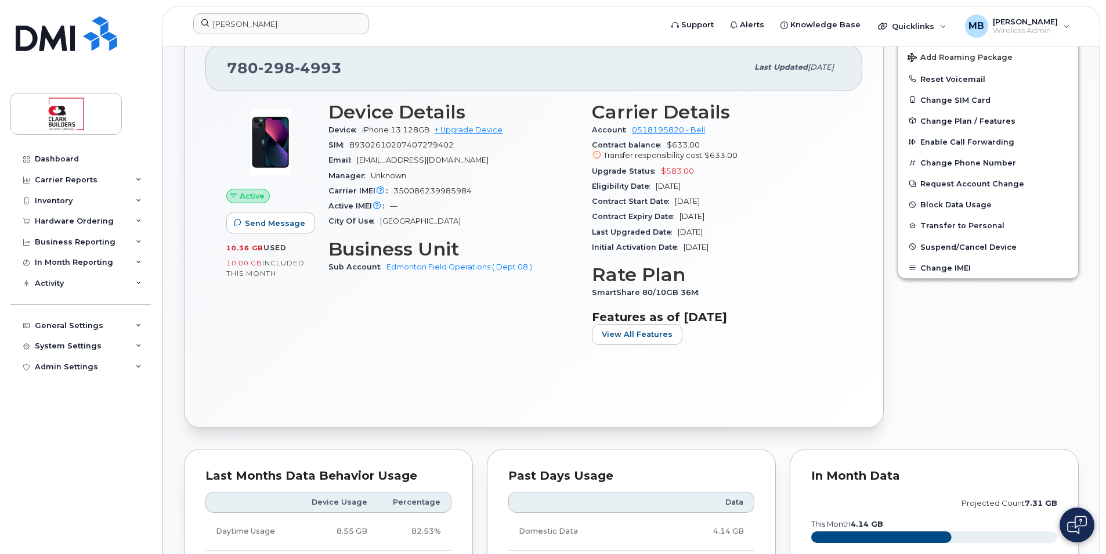
scroll to position [464, 0]
